Goal: Task Accomplishment & Management: Manage account settings

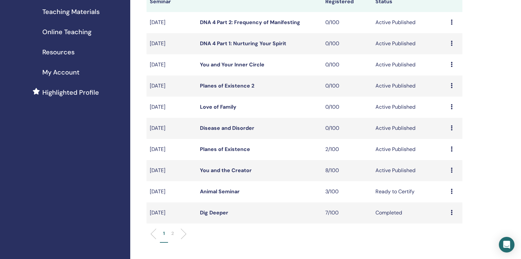
scroll to position [110, 0]
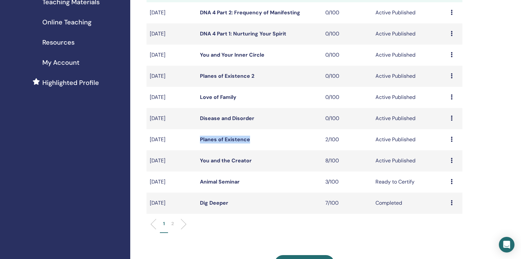
drag, startPoint x: 258, startPoint y: 146, endPoint x: 201, endPoint y: 146, distance: 56.6
click at [201, 146] on td "Planes of Existence" at bounding box center [259, 139] width 125 height 21
copy link "Planes of Existence"
click at [234, 164] on link "You and the Creator" at bounding box center [226, 160] width 52 height 7
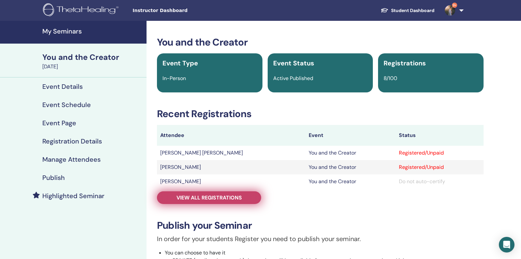
click at [203, 199] on span "View all registrations" at bounding box center [208, 197] width 65 height 7
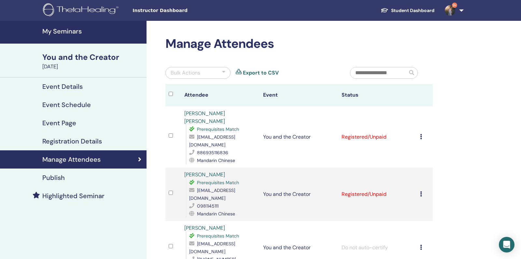
click at [417, 129] on td "Cancel Registration Do not auto-certify Mark as Paid Mark as Unpaid Mark as Abs…" at bounding box center [424, 136] width 16 height 61
click at [420, 134] on icon at bounding box center [421, 136] width 2 height 5
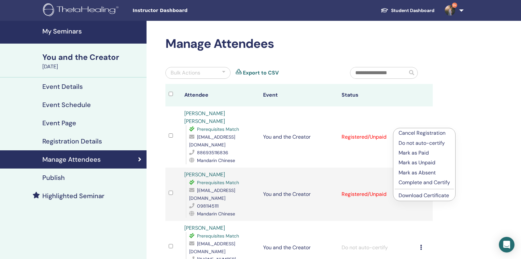
click at [412, 184] on p "Complete and Certify" at bounding box center [423, 183] width 51 height 8
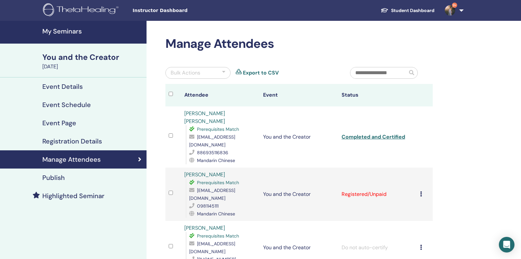
click at [421, 191] on icon at bounding box center [421, 193] width 2 height 5
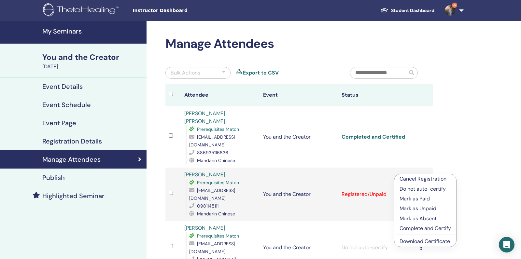
click at [406, 226] on p "Complete and Certify" at bounding box center [424, 229] width 51 height 8
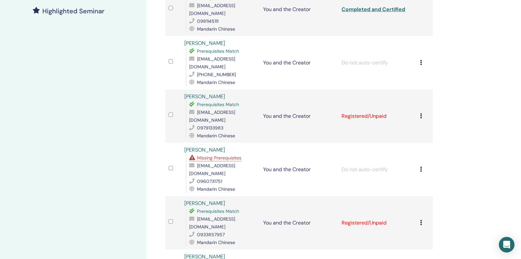
scroll to position [211, 0]
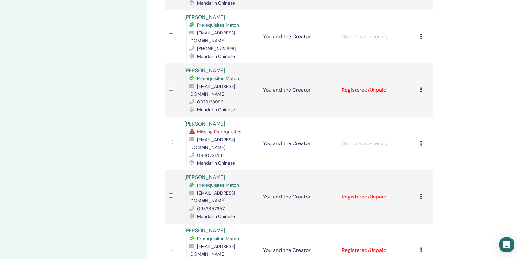
click at [420, 87] on icon at bounding box center [421, 89] width 2 height 5
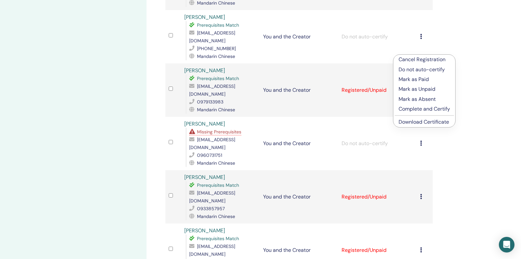
click at [399, 108] on p "Complete and Certify" at bounding box center [423, 109] width 51 height 8
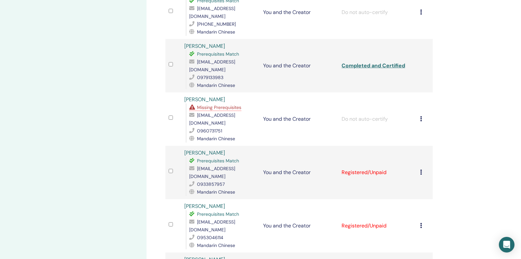
scroll to position [242, 0]
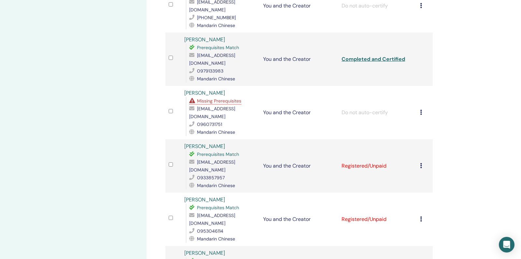
click at [421, 163] on icon at bounding box center [421, 165] width 2 height 5
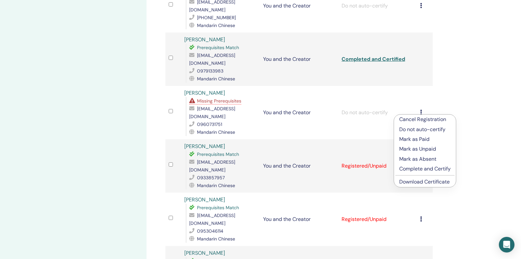
click at [458, 92] on div "Manage Attendees Bulk Actions Export to CSV Attendee Event Status Hsiao Ting La…" at bounding box center [319, 97] width 347 height 637
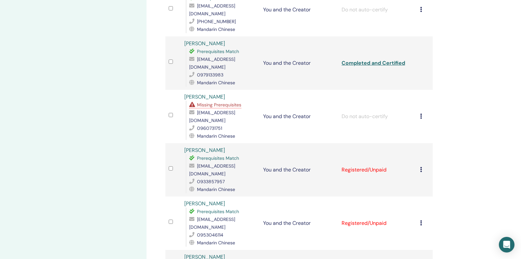
scroll to position [243, 0]
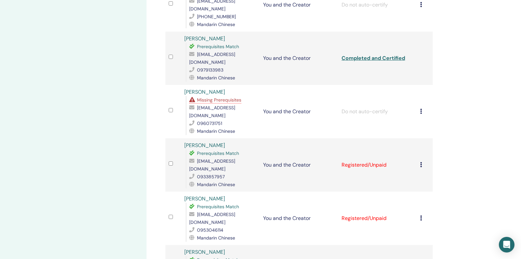
click at [420, 162] on icon at bounding box center [421, 164] width 2 height 5
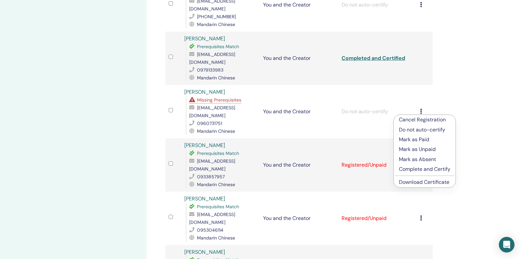
click at [404, 171] on p "Complete and Certify" at bounding box center [424, 169] width 51 height 8
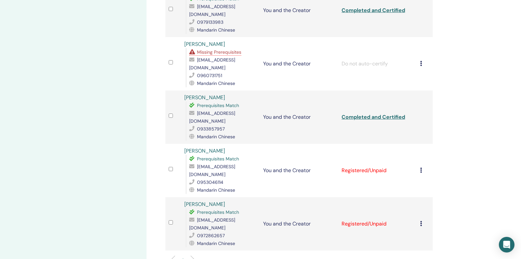
scroll to position [319, 0]
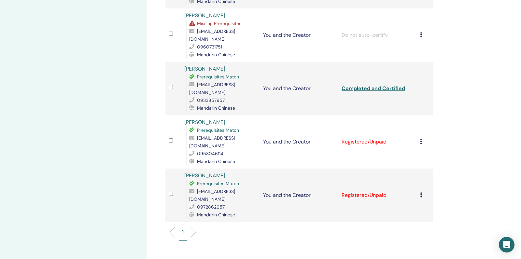
click at [420, 139] on icon at bounding box center [421, 141] width 2 height 5
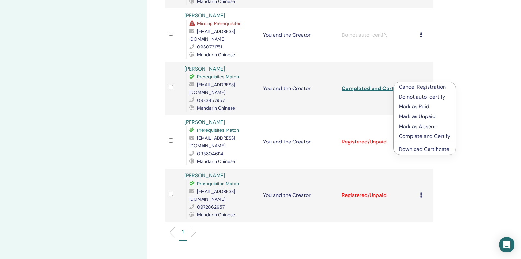
click at [401, 138] on p "Complete and Certify" at bounding box center [424, 136] width 51 height 8
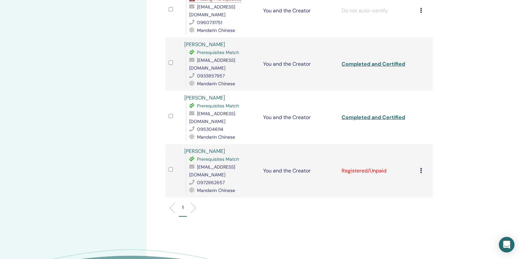
scroll to position [341, 0]
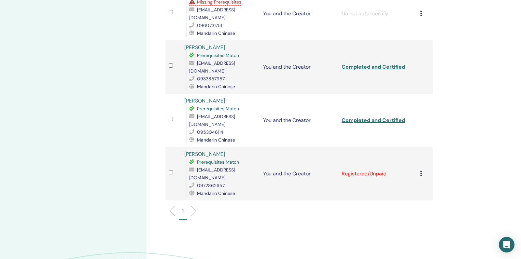
click at [421, 171] on icon at bounding box center [421, 173] width 2 height 5
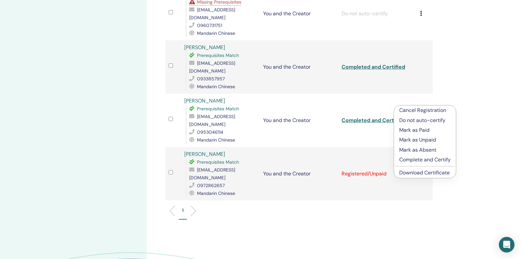
click at [401, 160] on p "Complete and Certify" at bounding box center [424, 160] width 51 height 8
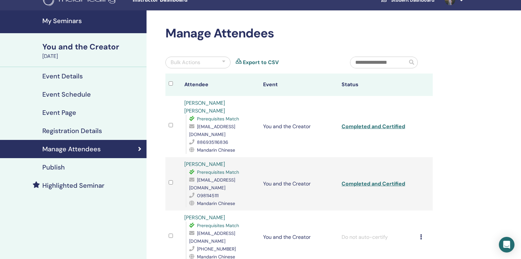
scroll to position [9, 0]
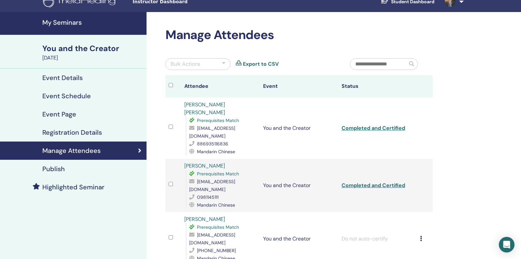
click at [79, 30] on link "My Seminars" at bounding box center [73, 23] width 146 height 23
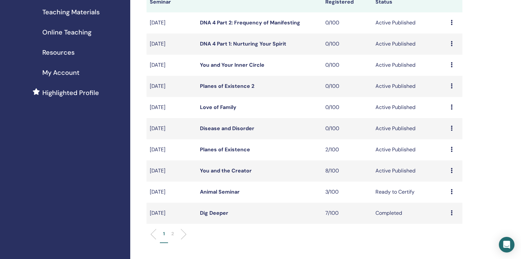
scroll to position [102, 0]
